Goal: Task Accomplishment & Management: Complete application form

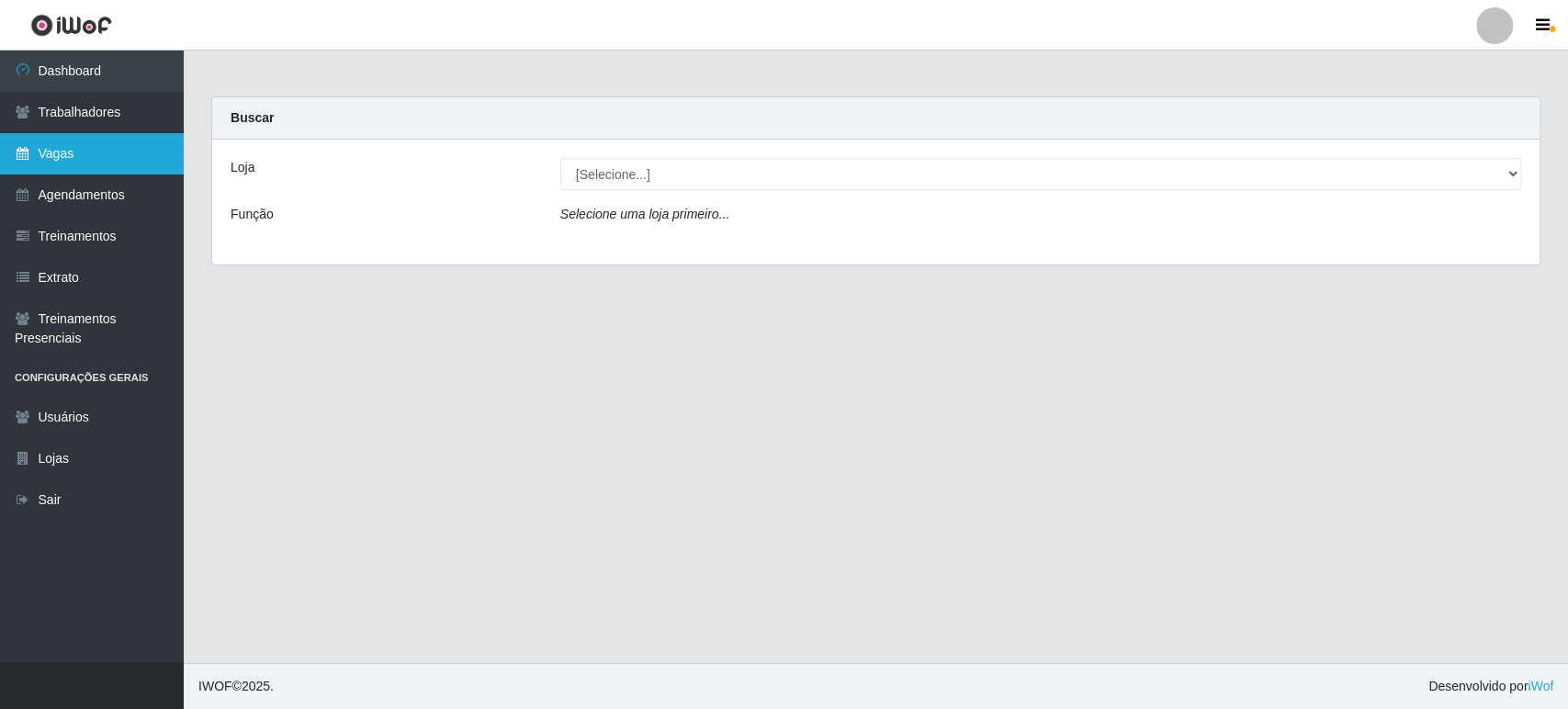
click at [48, 144] on link "Vagas" at bounding box center [91, 154] width 184 height 41
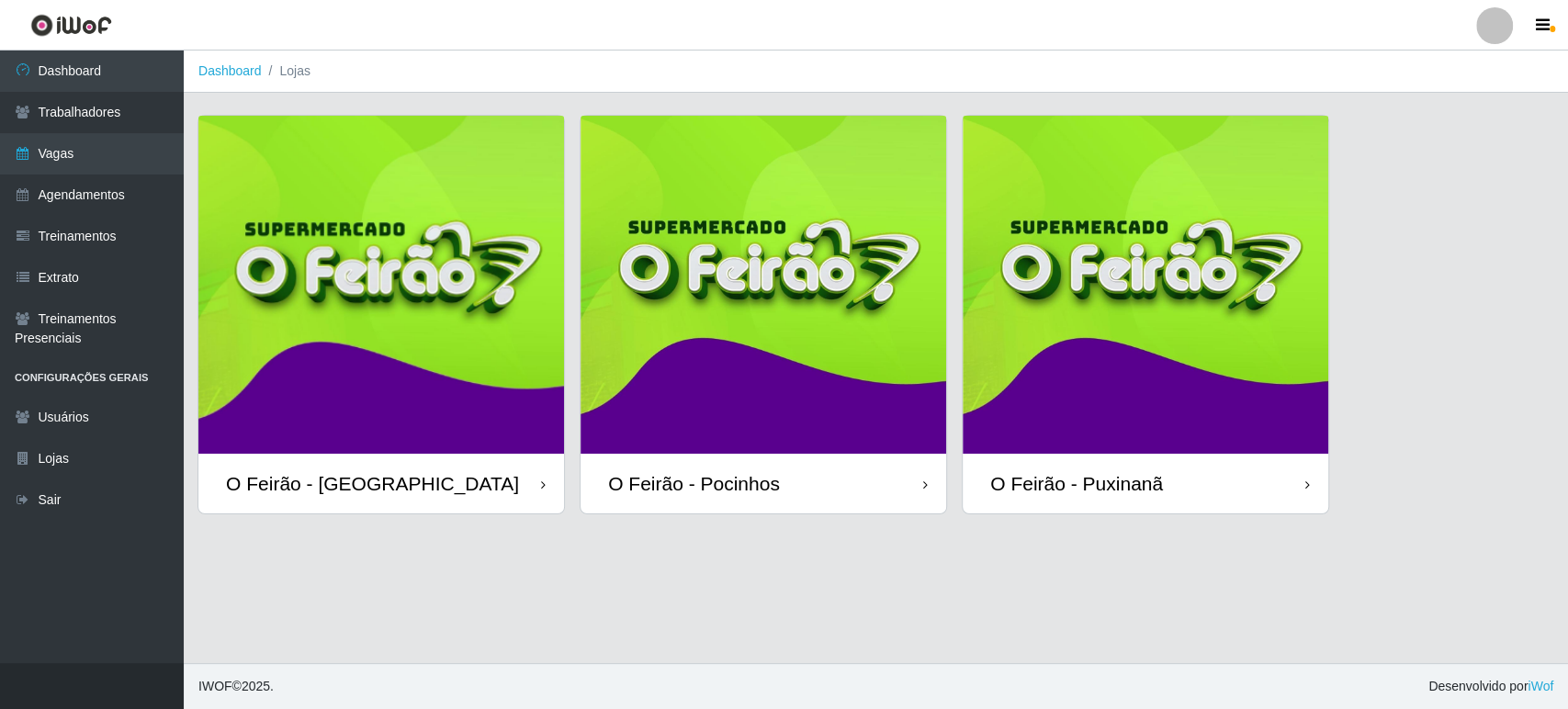
click at [406, 406] on img at bounding box center [381, 285] width 366 height 338
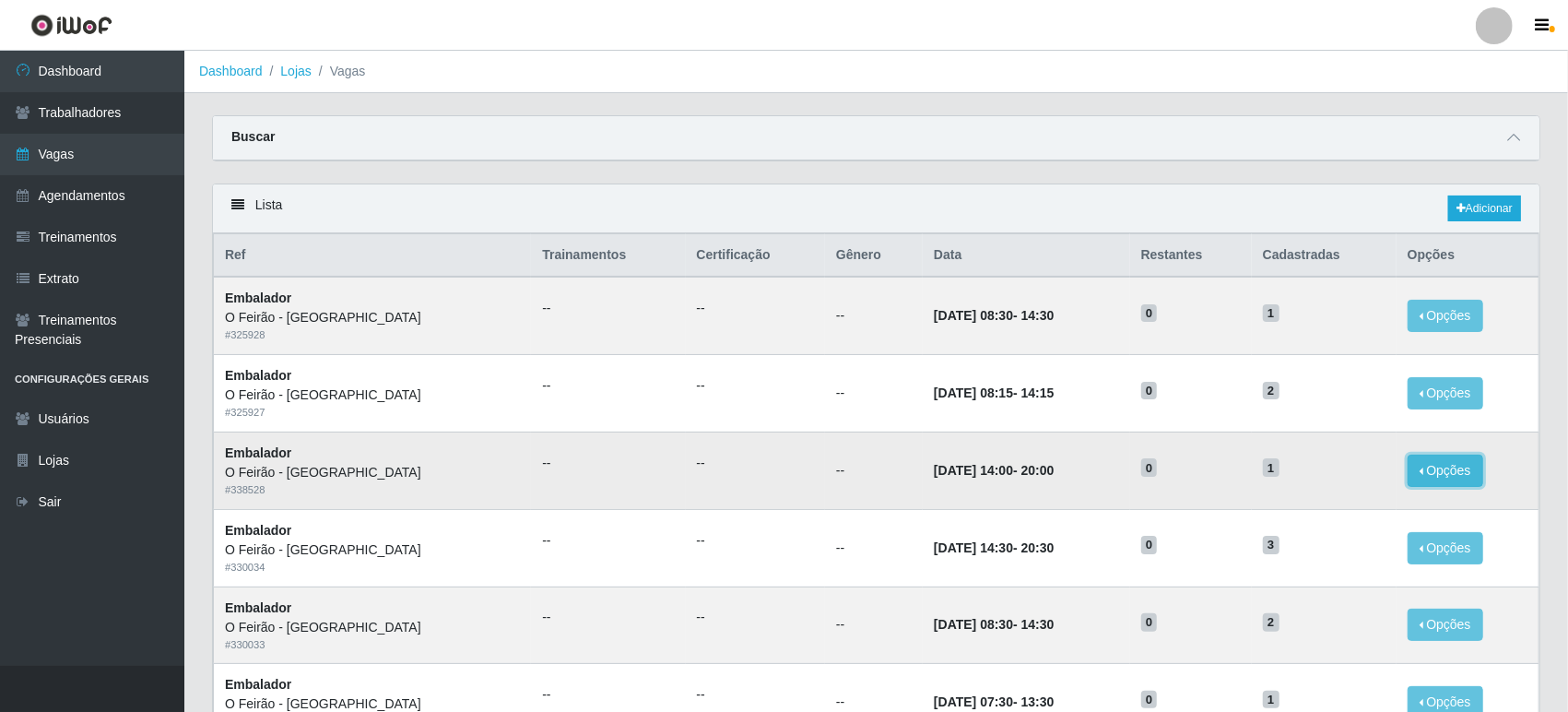
click at [1418, 474] on button "Opções" at bounding box center [1445, 471] width 76 height 32
click at [1339, 476] on button "Editar" at bounding box center [1332, 474] width 146 height 38
click at [1413, 479] on button "Opções" at bounding box center [1445, 471] width 76 height 32
click at [1499, 218] on link "Adicionar" at bounding box center [1484, 207] width 73 height 26
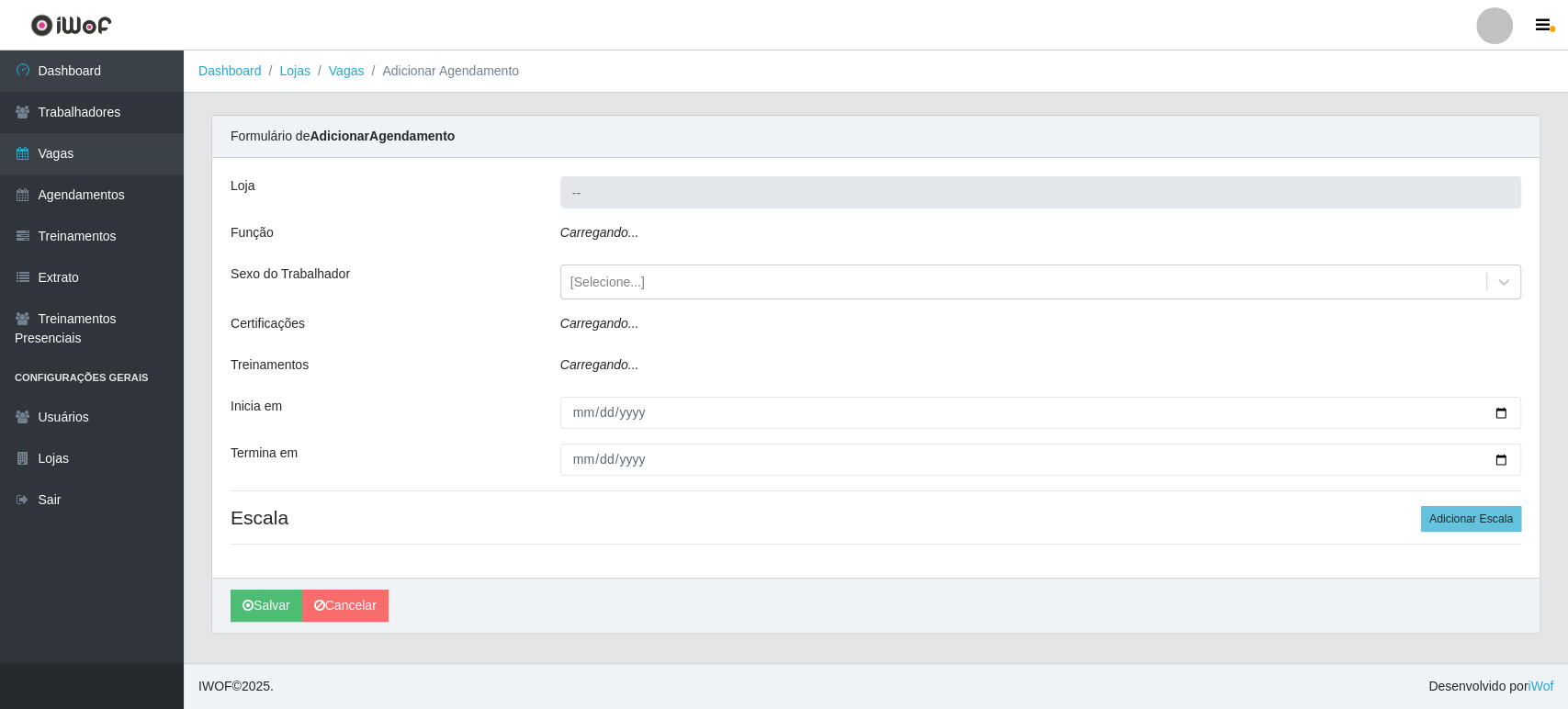
type input "O Feirão - [GEOGRAPHIC_DATA]"
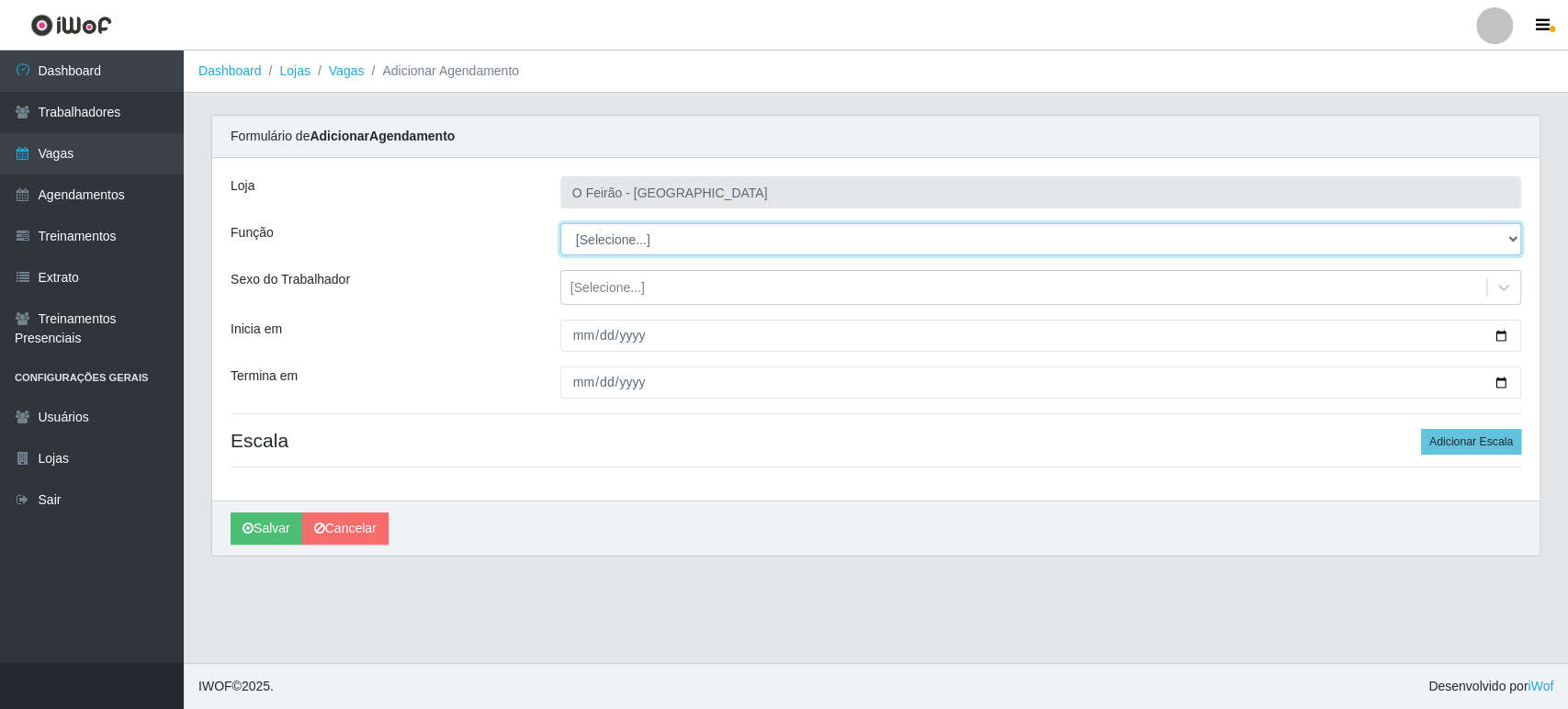
click at [636, 232] on select "[Selecione...] ASG ASG + ASG ++ Embalador Embalador + Embalador ++ Operador de …" at bounding box center [1040, 239] width 961 height 32
select select "1"
click at [560, 223] on select "[Selecione...] ASG ASG + ASG ++ Embalador Embalador + Embalador ++ Operador de …" at bounding box center [1040, 239] width 961 height 32
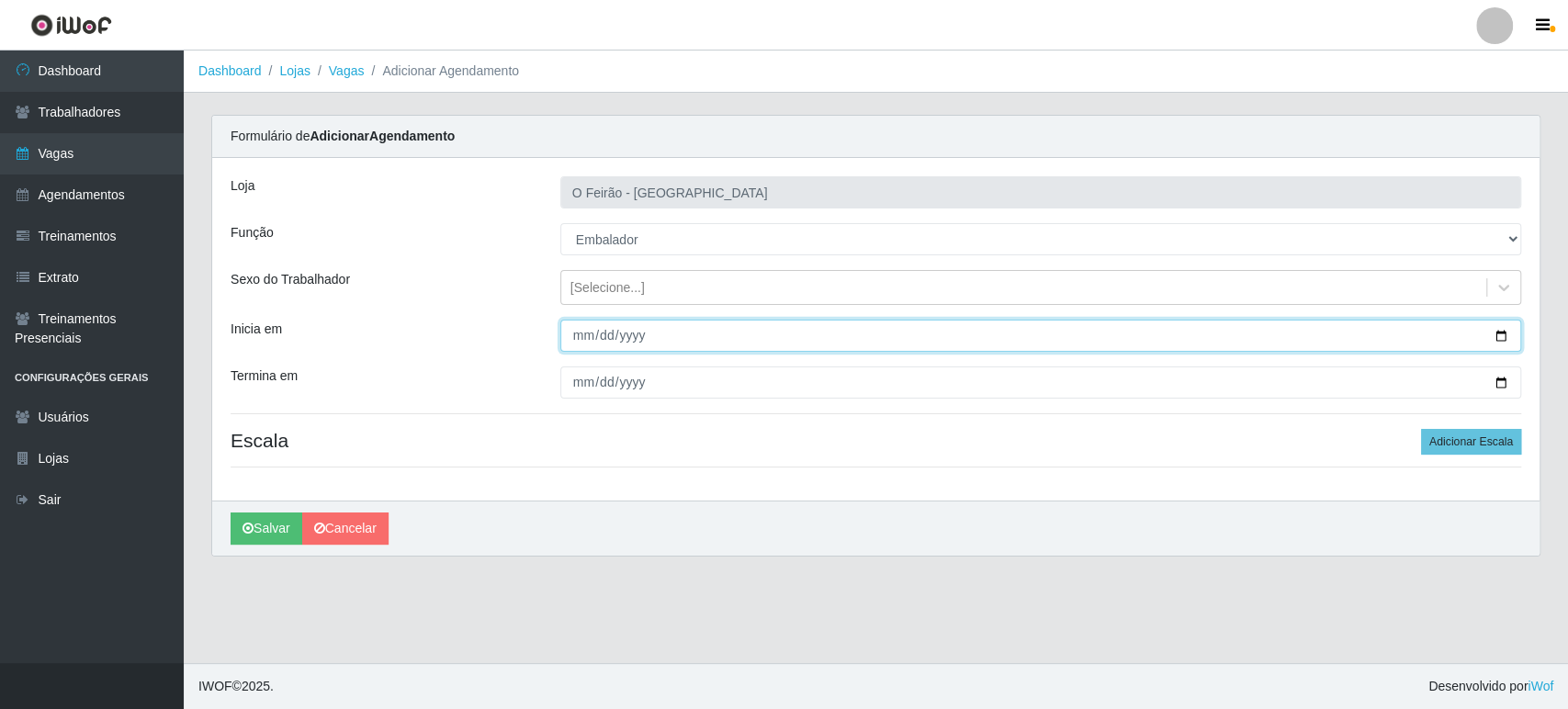
click at [1500, 340] on input "Inicia em" at bounding box center [1040, 336] width 961 height 32
type input "[DATE]"
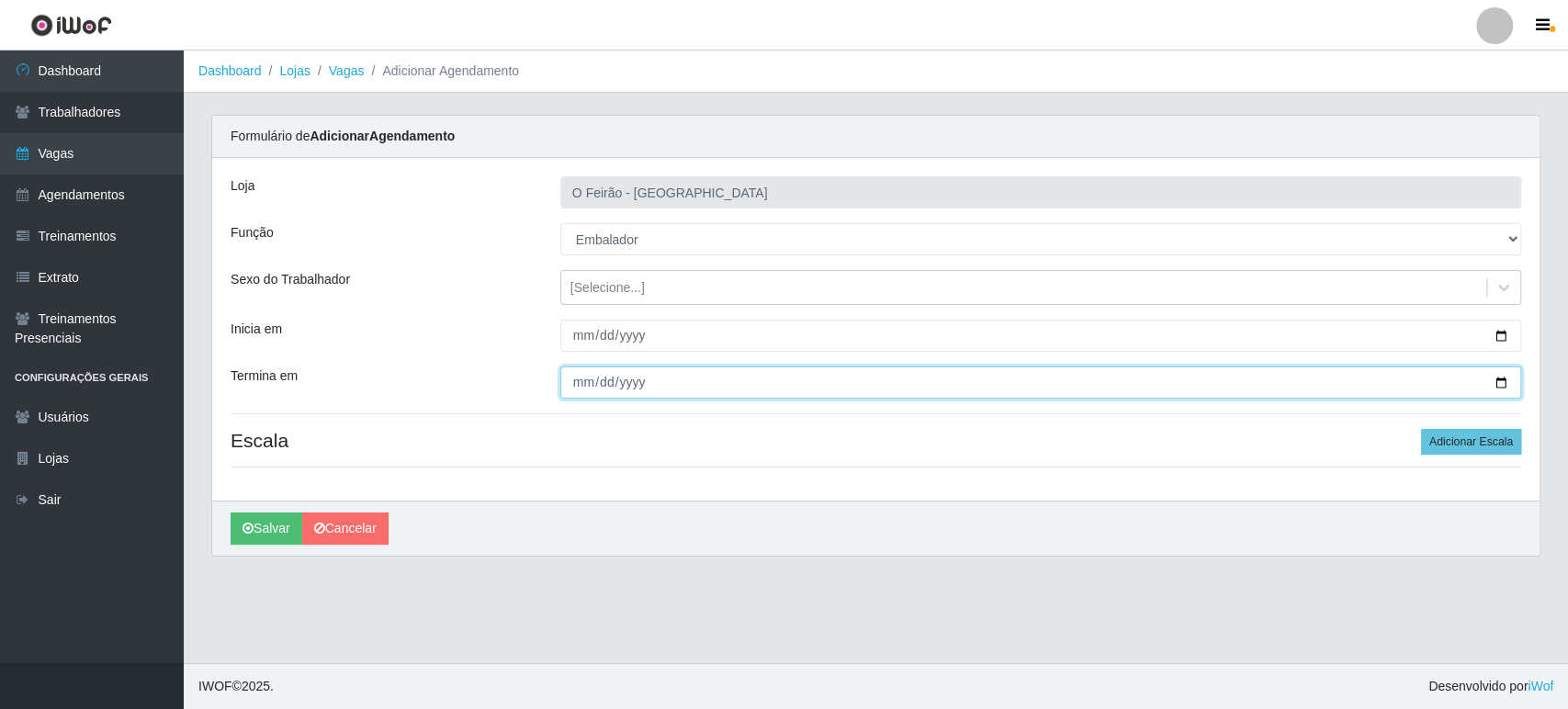
click at [1504, 380] on input "Termina em" at bounding box center [1040, 383] width 961 height 32
type input "[DATE]"
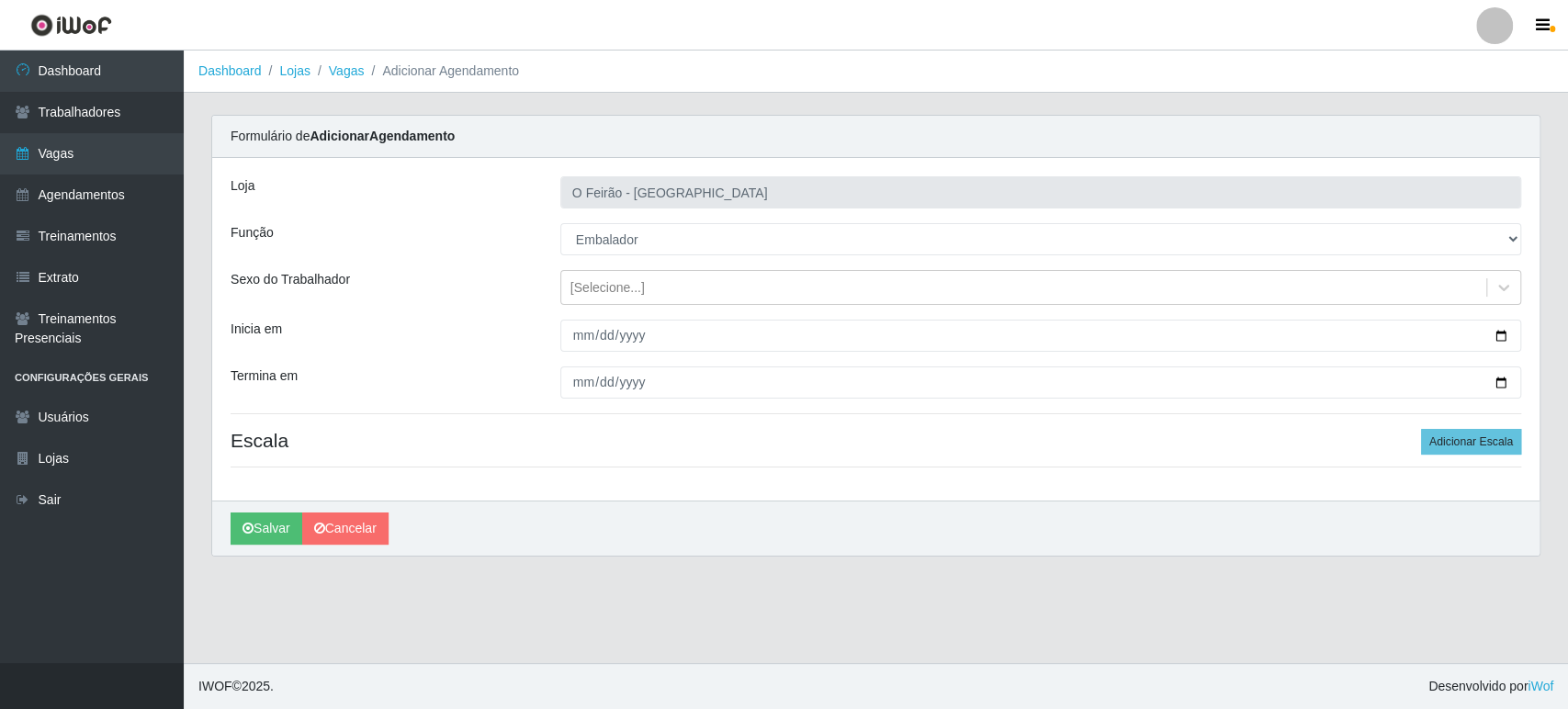
click at [1488, 427] on div "Loja O Feirão - [GEOGRAPHIC_DATA] Função [Selecione...] ASG ASG + ASG ++ Embala…" at bounding box center [875, 329] width 1327 height 342
click at [1485, 429] on button "Adicionar Escala" at bounding box center [1471, 441] width 100 height 25
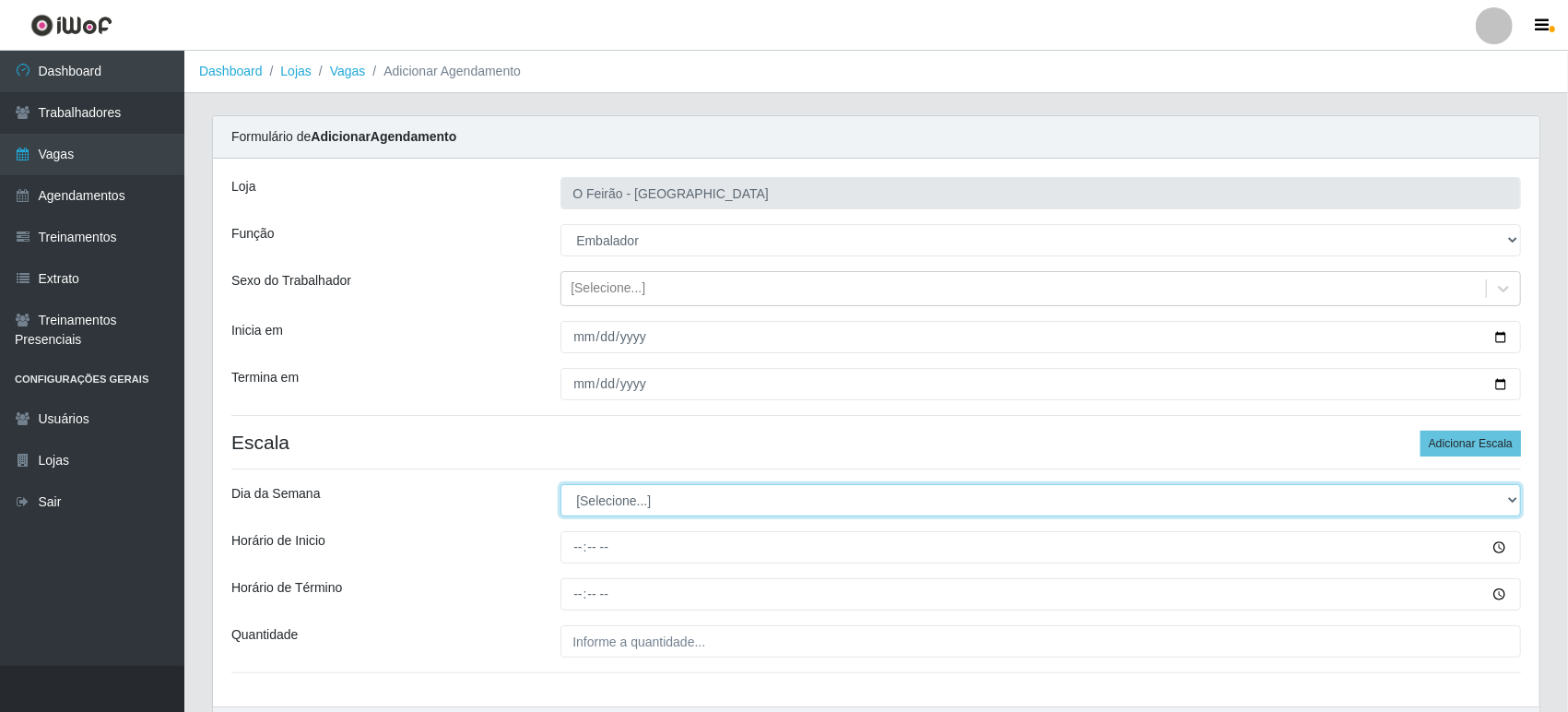
drag, startPoint x: 703, startPoint y: 485, endPoint x: 702, endPoint y: 378, distance: 107.0
click at [702, 378] on div "Loja O Feirão - [GEOGRAPHIC_DATA] Função [Selecione...] ASG ASG + ASG ++ Embala…" at bounding box center [876, 433] width 1327 height 548
select select "6"
click at [560, 484] on select "[Selecione...] Segunda Terça Quarta Quinta Sexta Sábado Domingo" at bounding box center [1040, 500] width 960 height 32
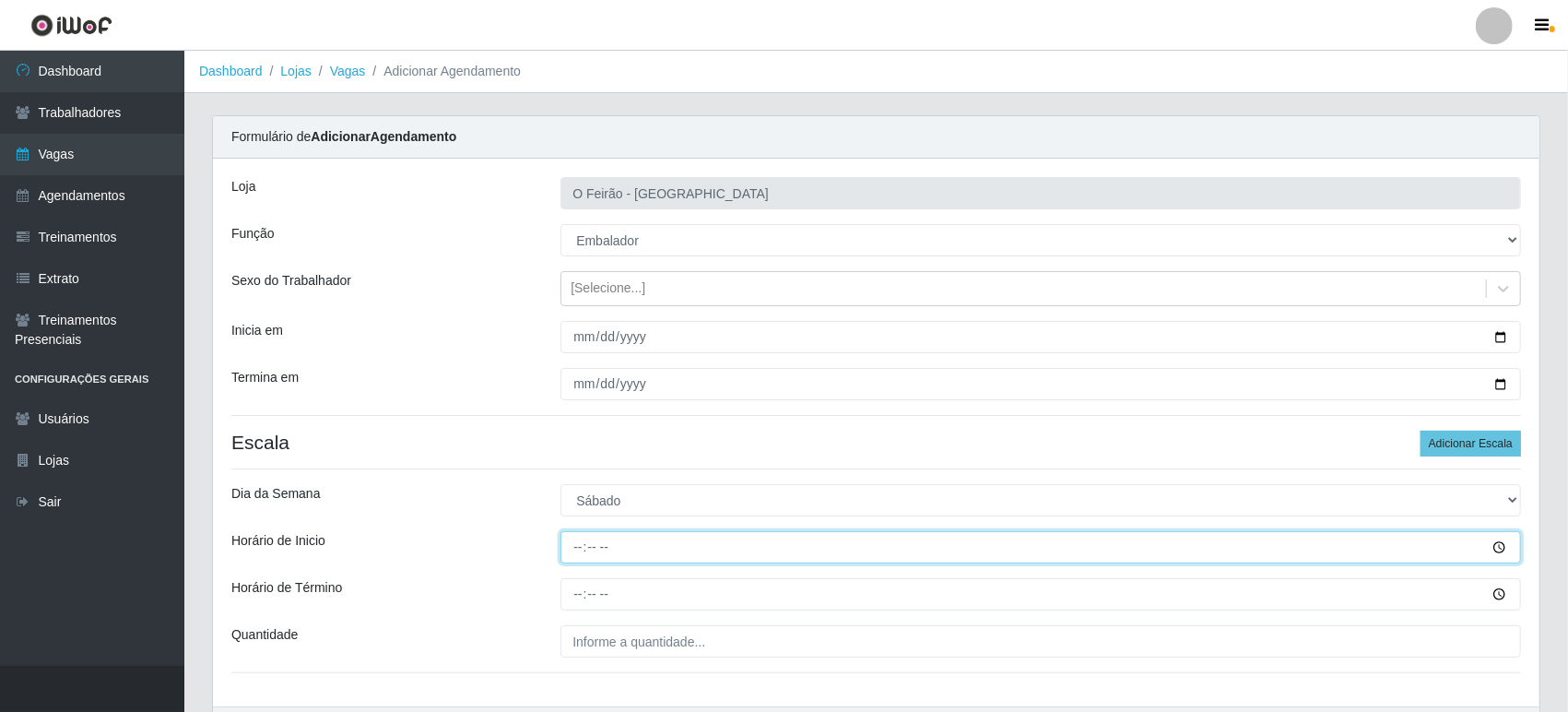
click at [625, 552] on input "Horário de Inicio" at bounding box center [1040, 547] width 960 height 32
type input "14:00"
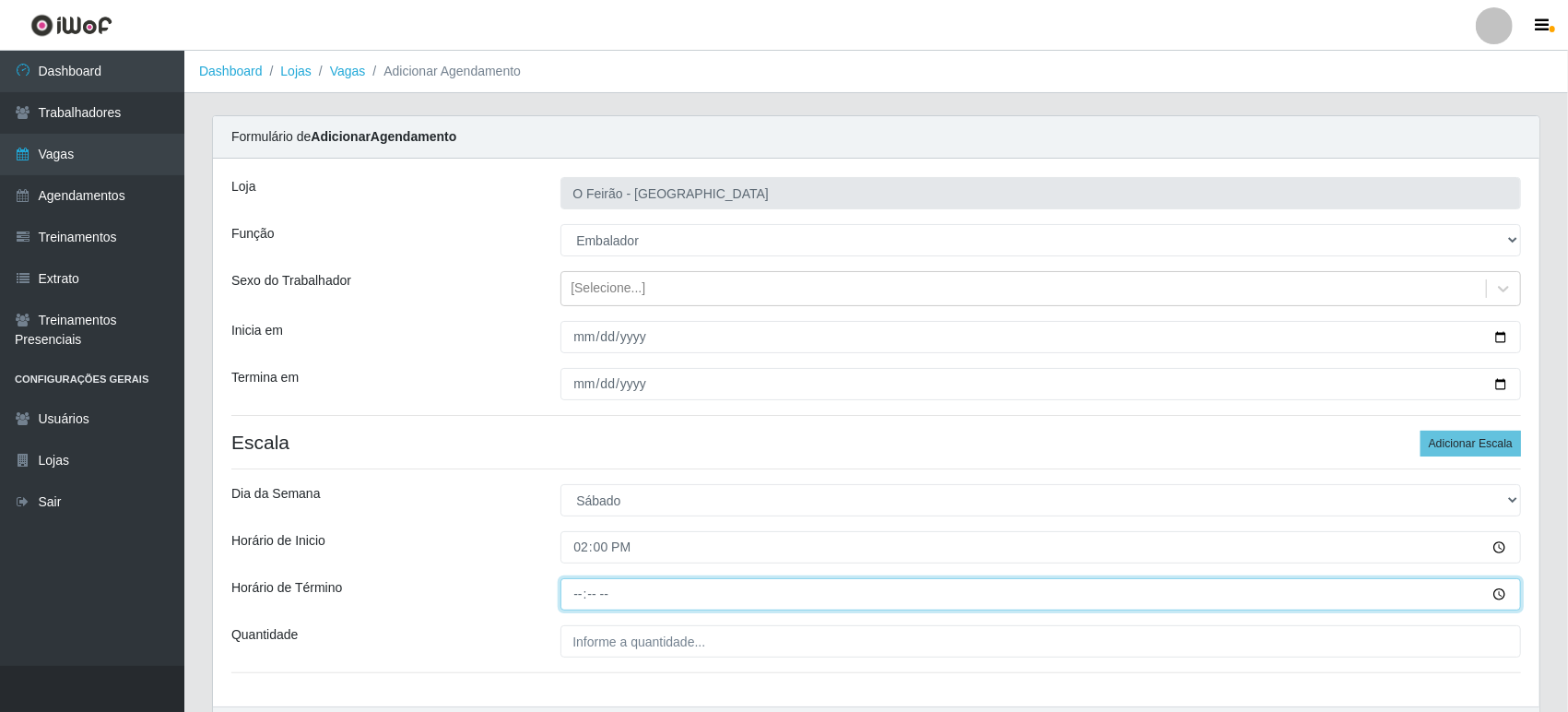
click at [638, 582] on input "Horário de Término" at bounding box center [1040, 595] width 960 height 32
type input "20:00"
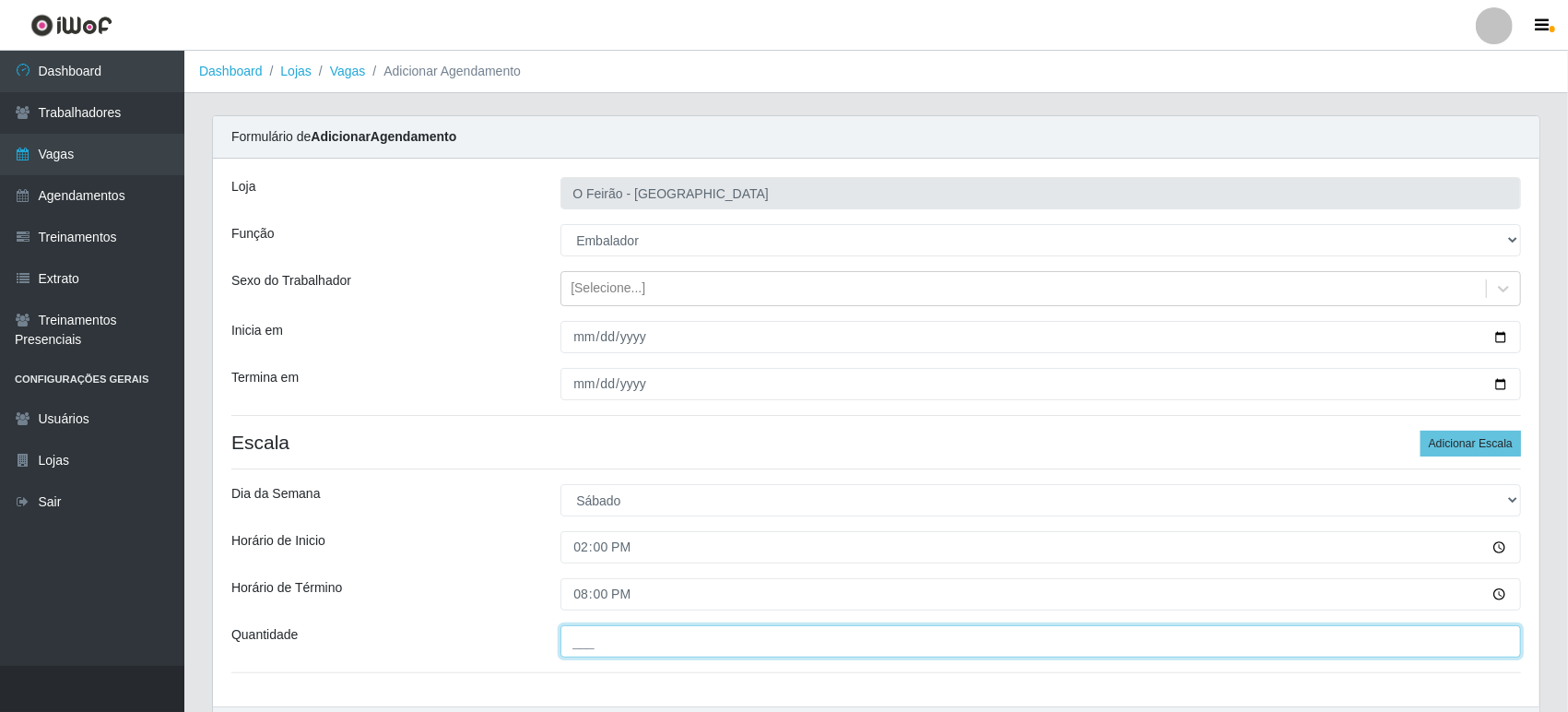
click at [657, 638] on input "___" at bounding box center [1040, 641] width 960 height 32
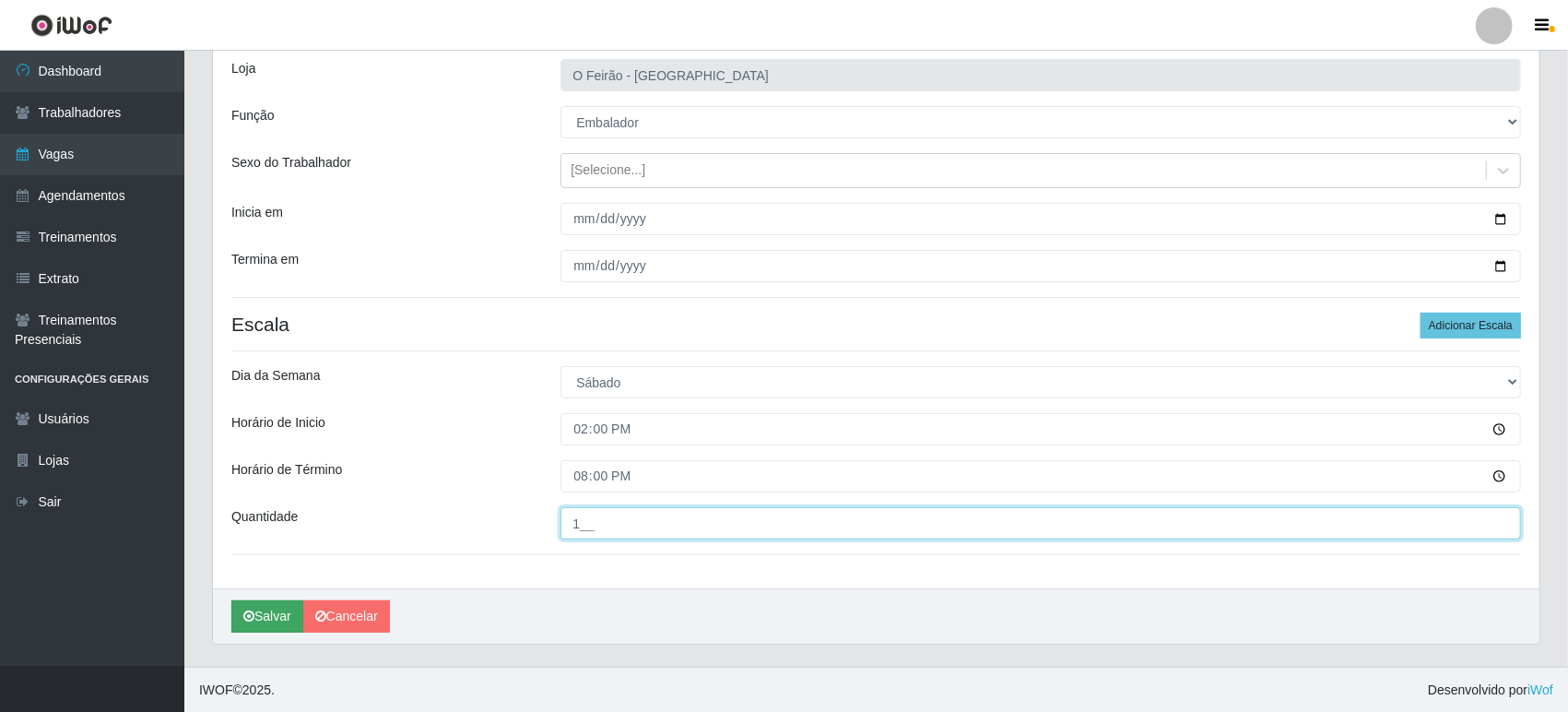
type input "1__"
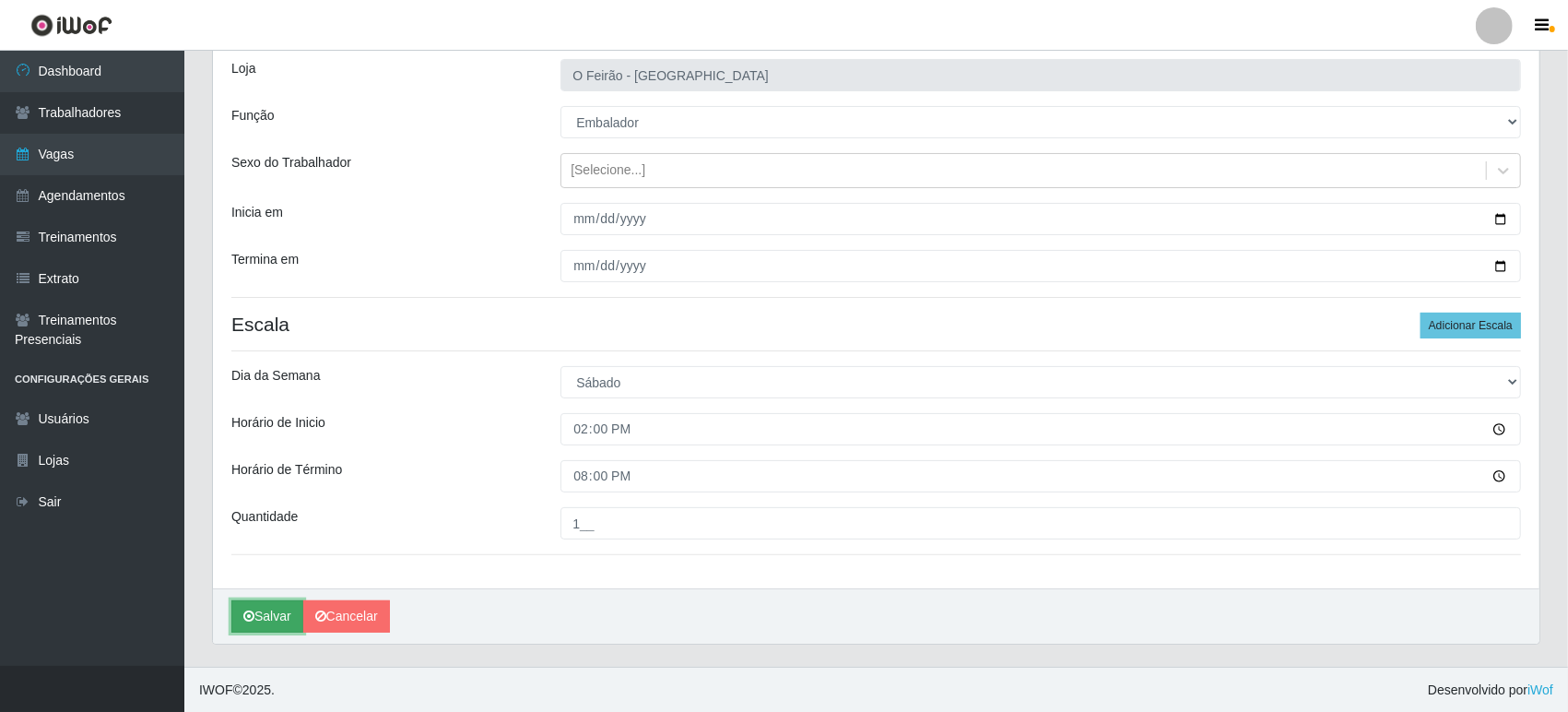
click at [291, 615] on button "Salvar" at bounding box center [267, 616] width 72 height 32
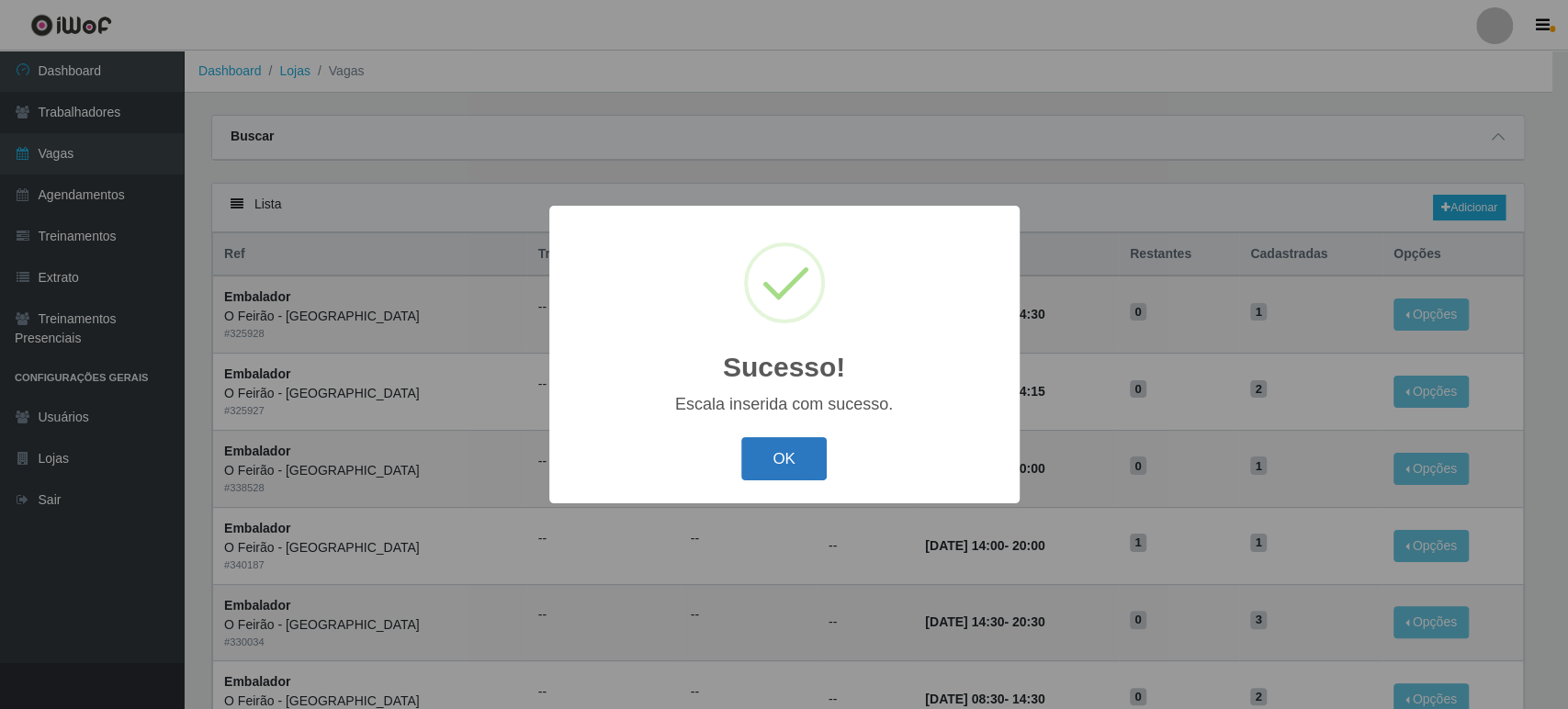
click at [800, 465] on button "OK" at bounding box center [784, 459] width 86 height 43
